Goal: Answer question/provide support

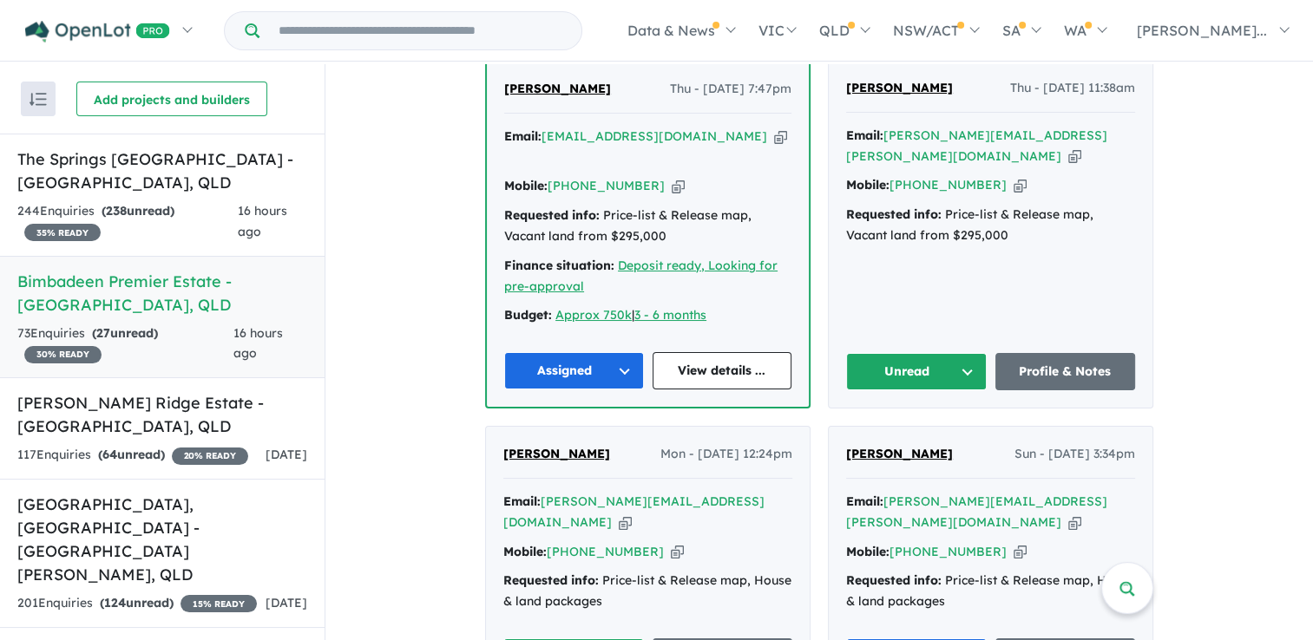
scroll to position [847, 0]
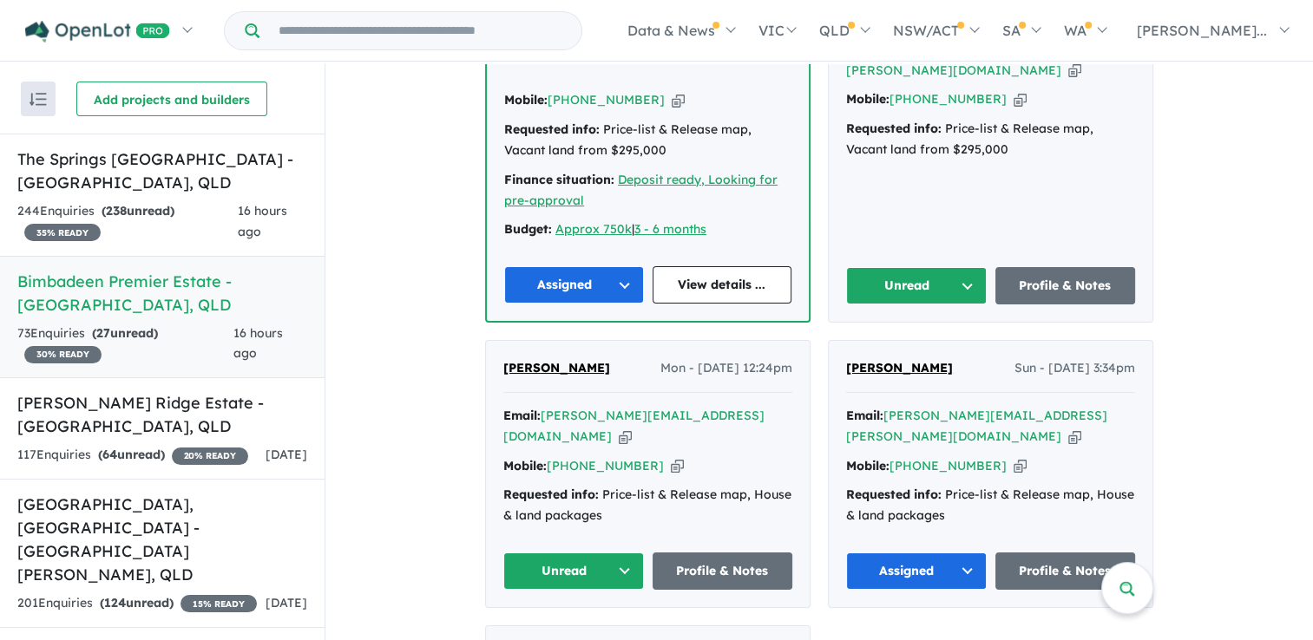
click at [893, 267] on button "Unread" at bounding box center [916, 285] width 141 height 37
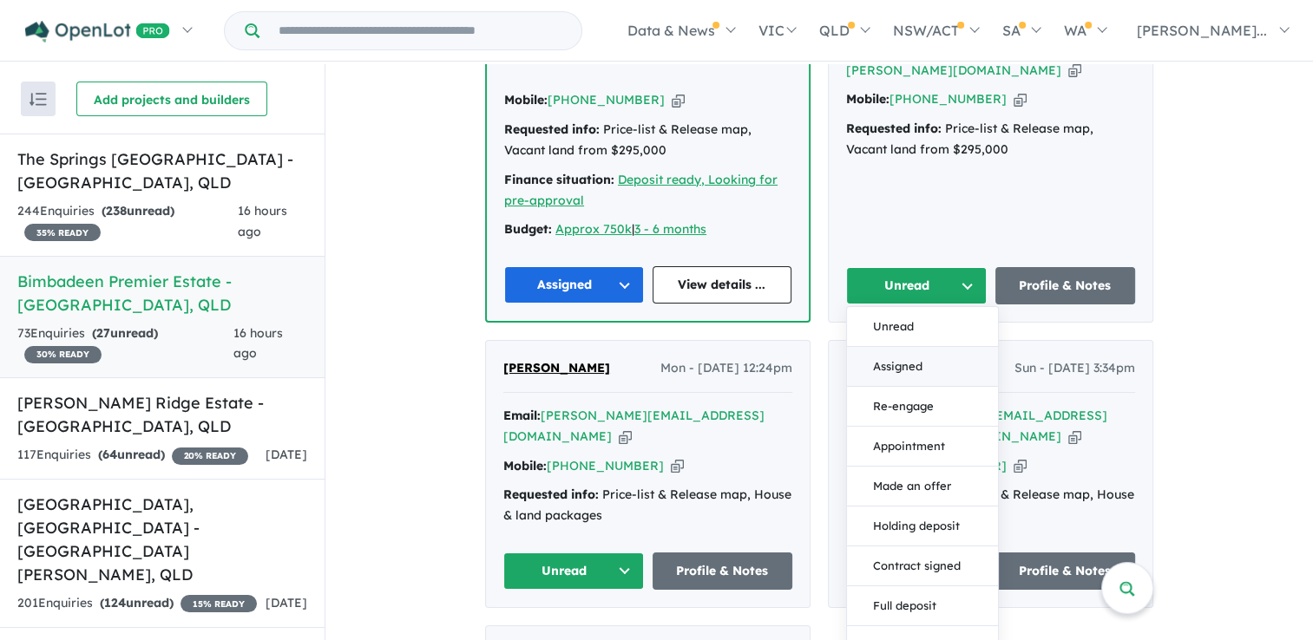
click at [889, 347] on button "Assigned" at bounding box center [922, 367] width 151 height 40
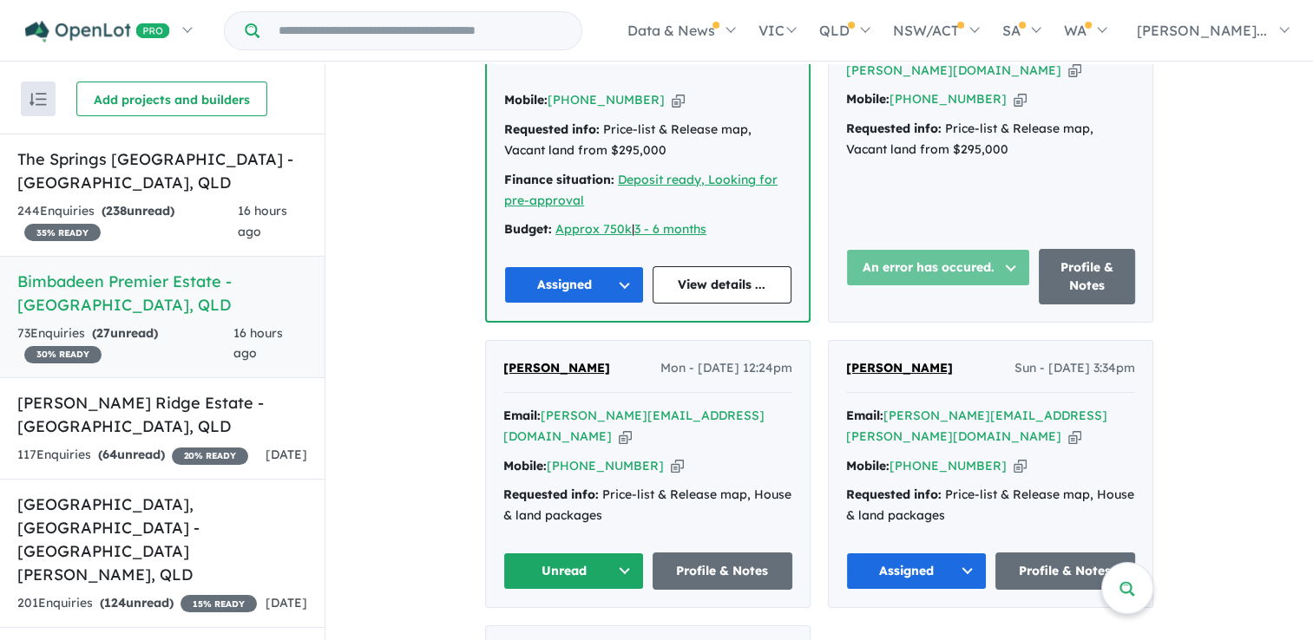
scroll to position [673, 0]
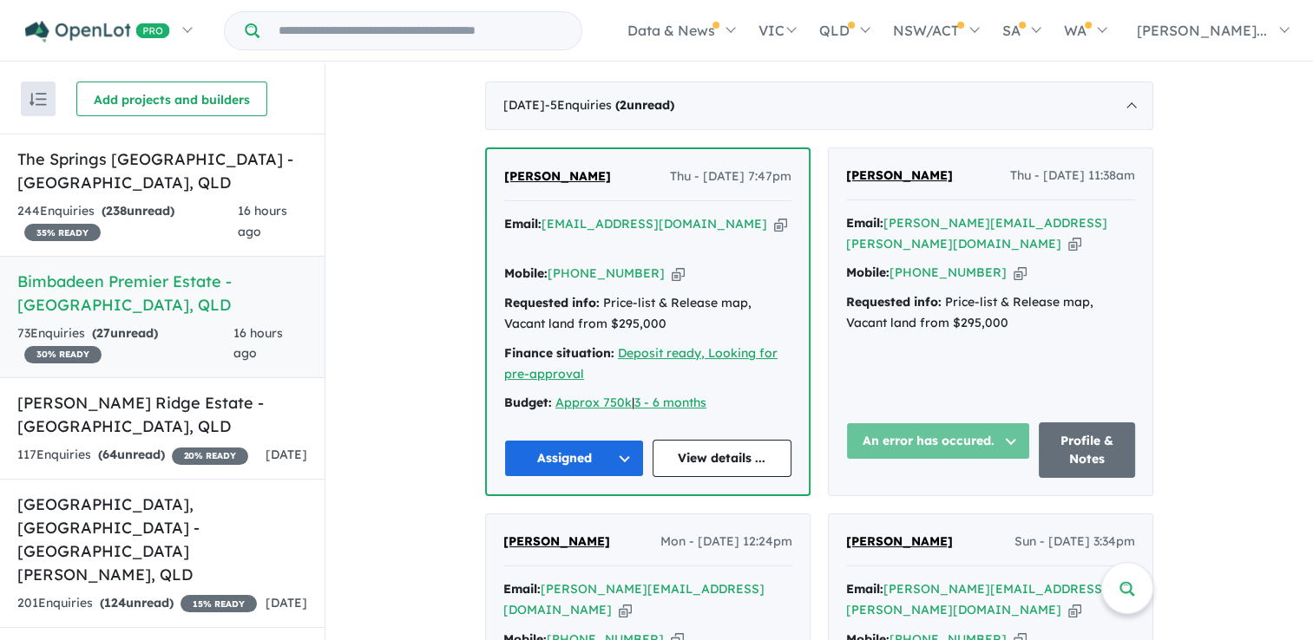
click at [1014, 264] on icon "button" at bounding box center [1020, 273] width 13 height 18
click at [1068, 235] on icon "button" at bounding box center [1074, 244] width 13 height 18
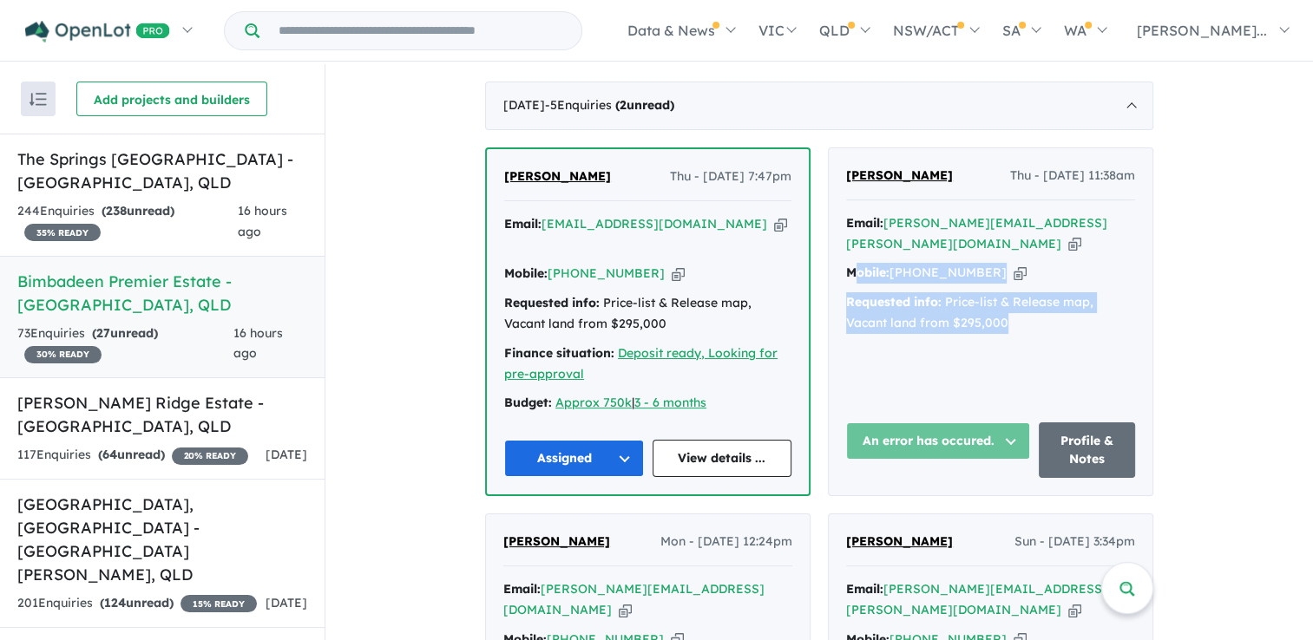
drag, startPoint x: 1040, startPoint y: 279, endPoint x: 848, endPoint y: 213, distance: 202.8
click at [848, 213] on div "Email: [PERSON_NAME][EMAIL_ADDRESS][PERSON_NAME][DOMAIN_NAME] Copied! Mobile: […" at bounding box center [990, 277] width 289 height 129
drag, startPoint x: 848, startPoint y: 213, endPoint x: 1025, endPoint y: 315, distance: 204.5
click at [1024, 316] on div "[PERSON_NAME] - [DATE] 11:38am Email: [PERSON_NAME][EMAIL_ADDRESS][PERSON_NAME]…" at bounding box center [991, 321] width 324 height 347
click at [1040, 292] on div "Requested info: Price-list & Release map, Vacant land from $295,000" at bounding box center [990, 313] width 289 height 42
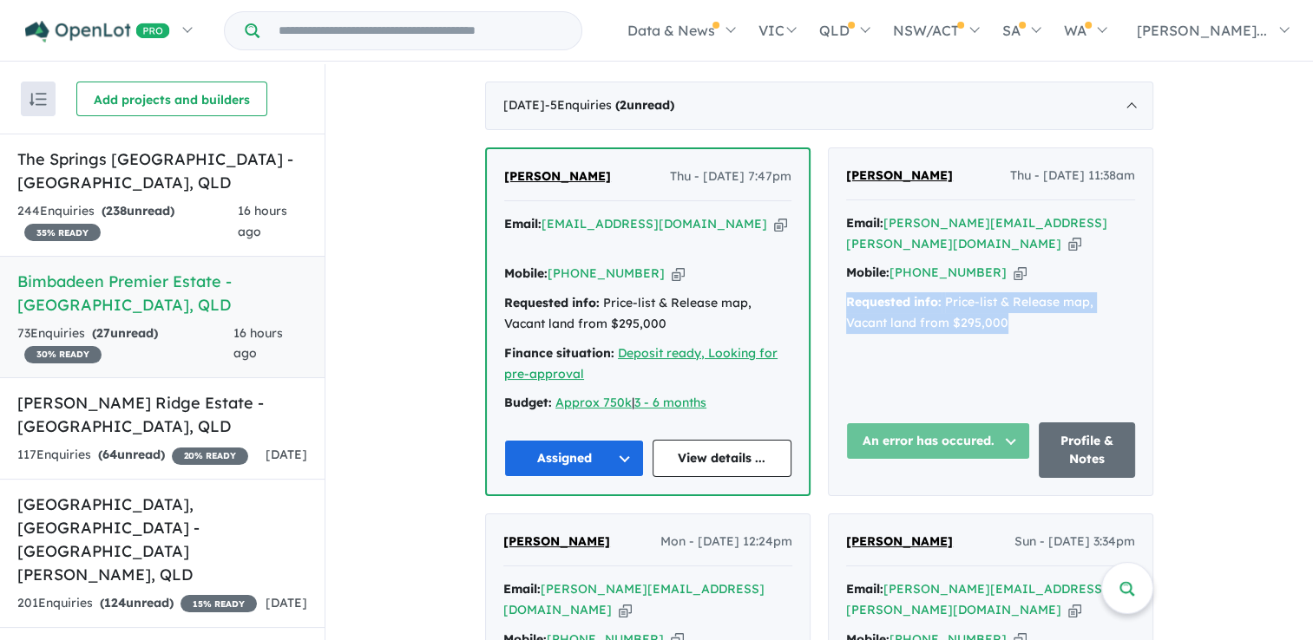
drag, startPoint x: 1045, startPoint y: 286, endPoint x: 833, endPoint y: 257, distance: 213.8
click at [833, 257] on div "[PERSON_NAME] - [DATE] 11:38am Email: [PERSON_NAME][EMAIL_ADDRESS][PERSON_NAME]…" at bounding box center [991, 321] width 324 height 347
copy div "Requested info: Price-list & Release map, Vacant land from $295,000"
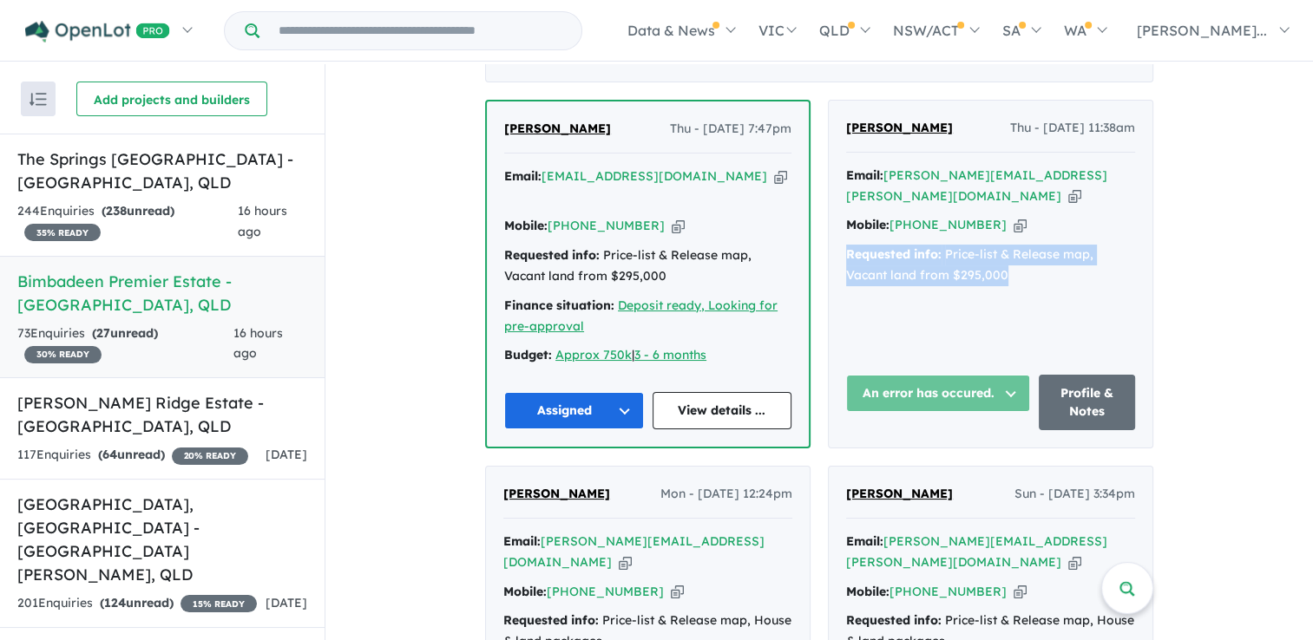
scroll to position [760, 0]
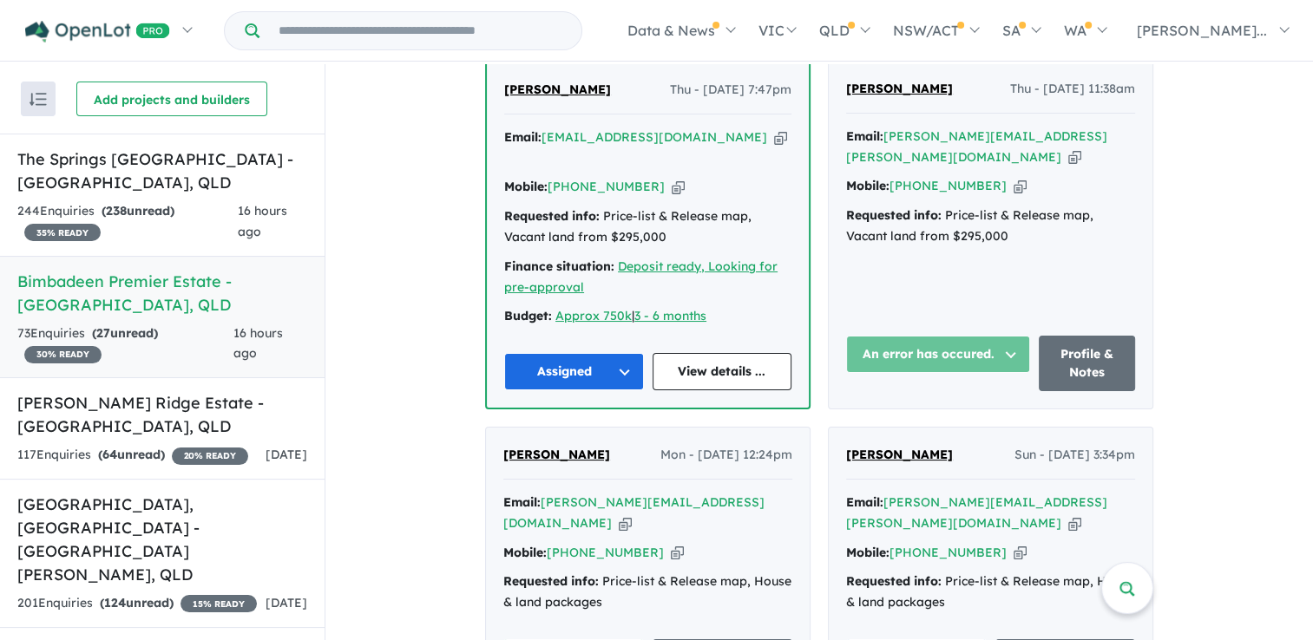
click at [927, 336] on div "An error has occured. Unread Assigned Re-engage Appointment Made an offer Holdi…" at bounding box center [938, 364] width 184 height 56
click at [1013, 225] on div "[PERSON_NAME] - [DATE] 11:38am Email: [PERSON_NAME][EMAIL_ADDRESS][PERSON_NAME]…" at bounding box center [991, 235] width 324 height 347
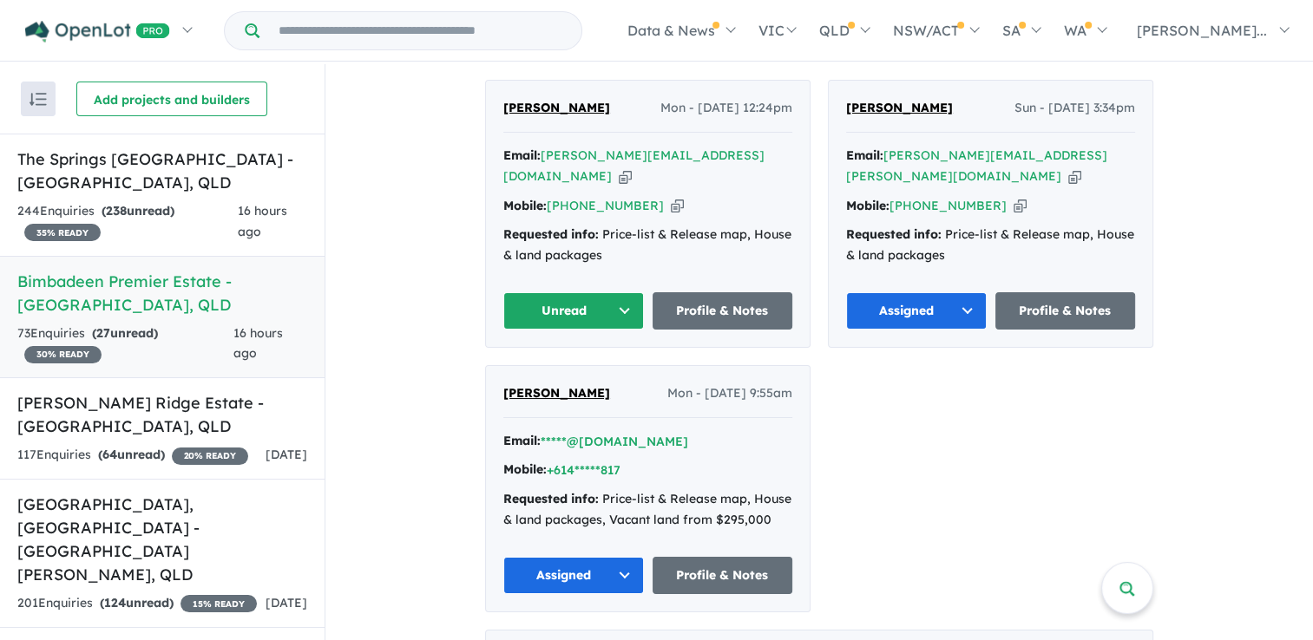
scroll to position [934, 0]
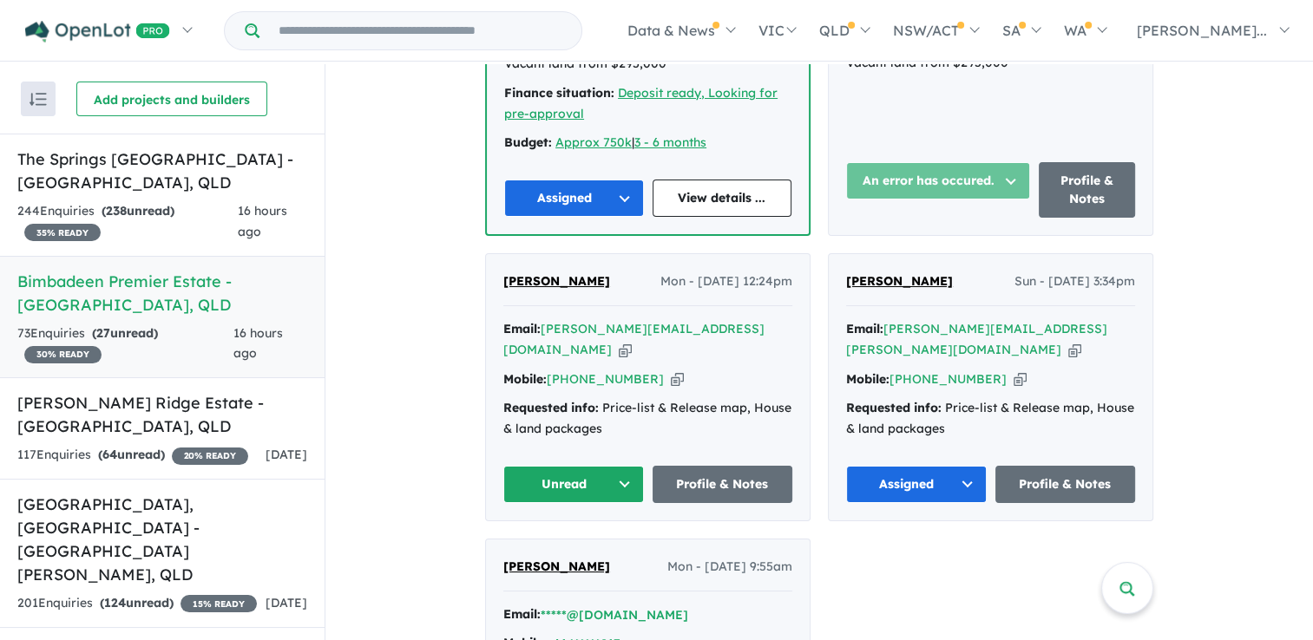
click at [632, 341] on icon "button" at bounding box center [625, 350] width 13 height 18
